Goal: Transaction & Acquisition: Purchase product/service

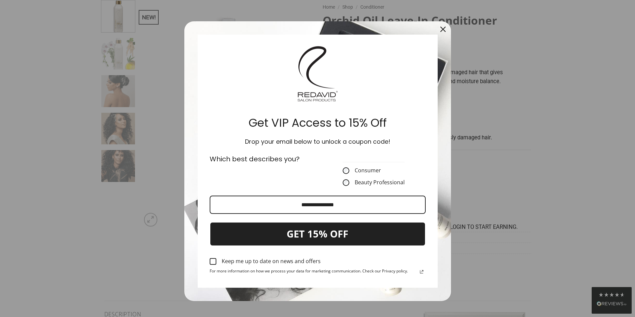
click at [440, 27] on icon "close icon" at bounding box center [442, 29] width 5 height 5
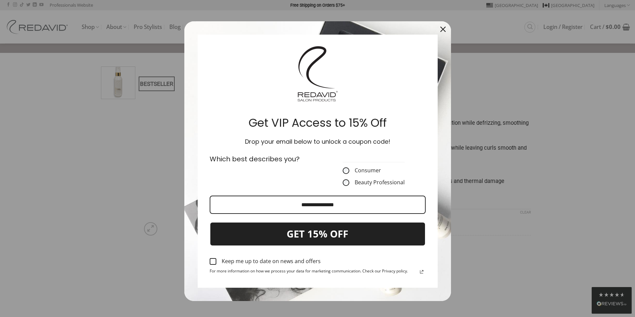
click at [442, 28] on icon "close icon" at bounding box center [442, 29] width 5 height 5
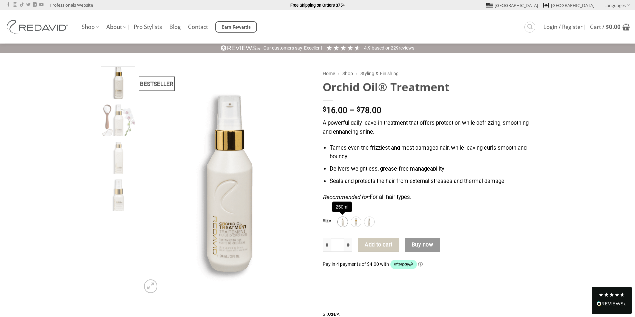
click at [343, 224] on img at bounding box center [342, 222] width 9 height 9
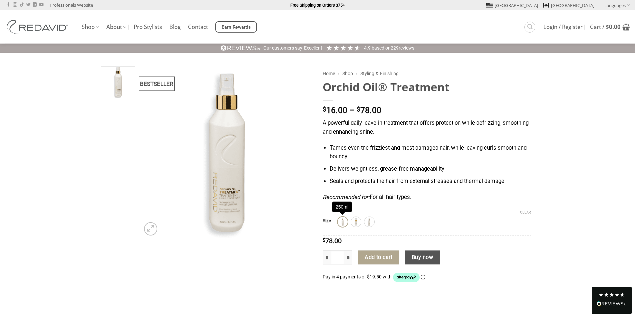
click at [343, 223] on img at bounding box center [342, 222] width 9 height 9
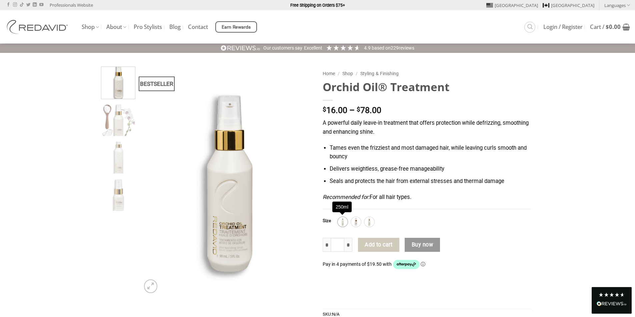
click at [339, 225] on img at bounding box center [342, 222] width 9 height 9
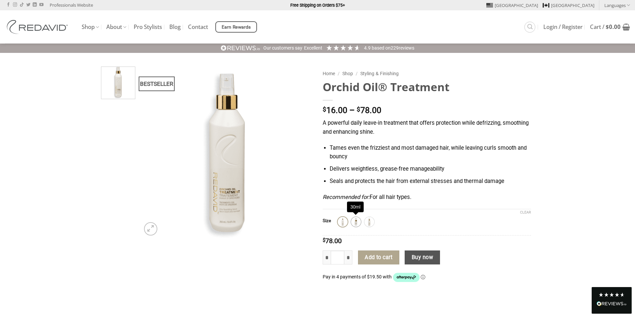
click at [354, 221] on img at bounding box center [355, 222] width 9 height 9
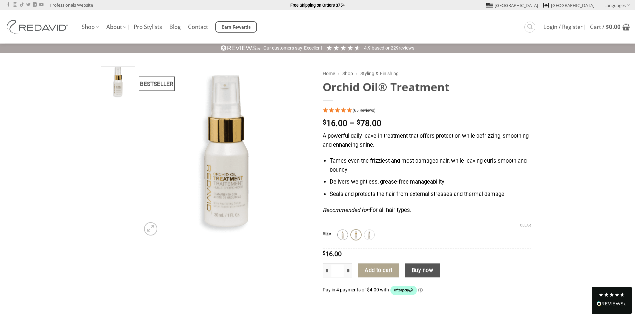
click at [340, 233] on img at bounding box center [342, 235] width 9 height 9
